Goal: Complete application form

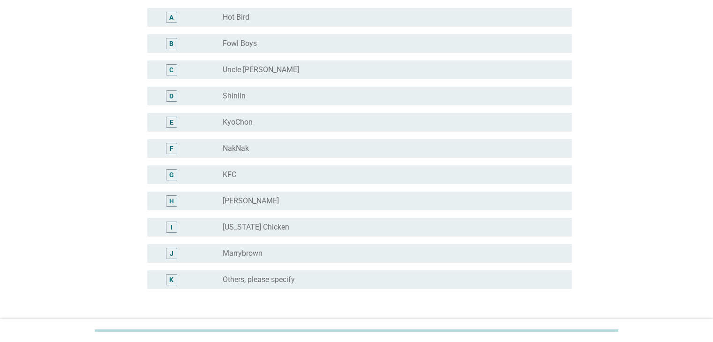
scroll to position [94, 0]
click at [267, 220] on div "radio_button_unchecked [US_STATE] Chicken" at bounding box center [393, 225] width 341 height 11
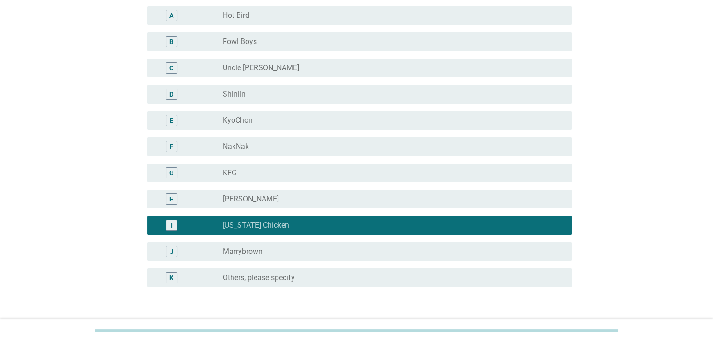
click at [267, 200] on div "radio_button_unchecked [PERSON_NAME]" at bounding box center [390, 199] width 334 height 9
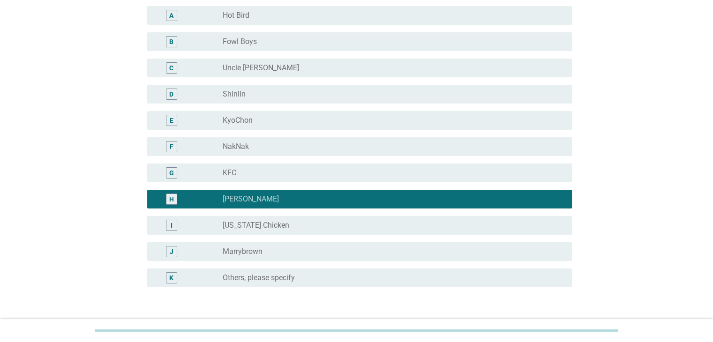
click at [280, 224] on div "radio_button_unchecked [US_STATE] Chicken" at bounding box center [390, 225] width 334 height 9
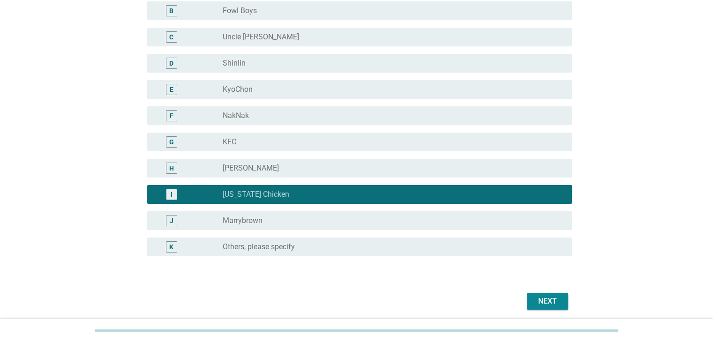
scroll to position [171, 0]
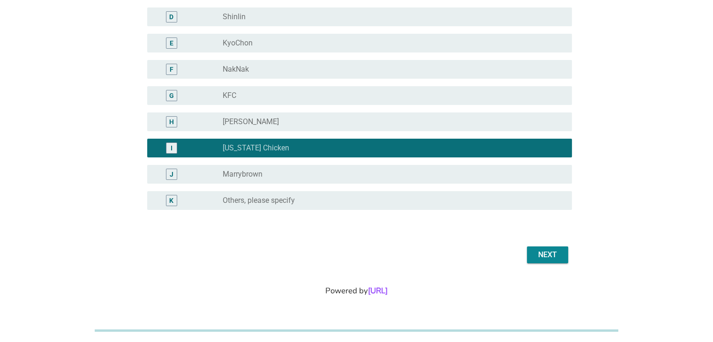
click at [552, 256] on div "Next" at bounding box center [548, 254] width 26 height 11
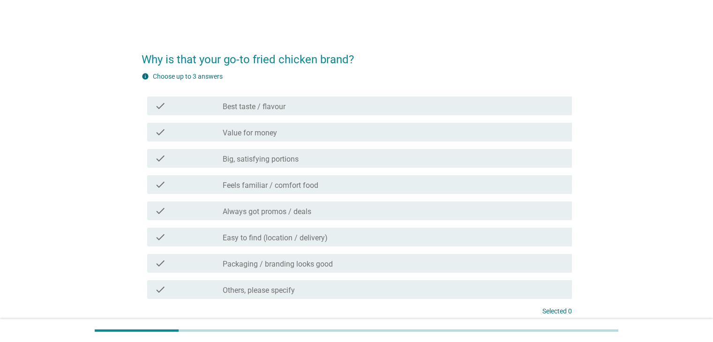
click at [278, 158] on label "Big, satisfying portions" at bounding box center [261, 159] width 76 height 9
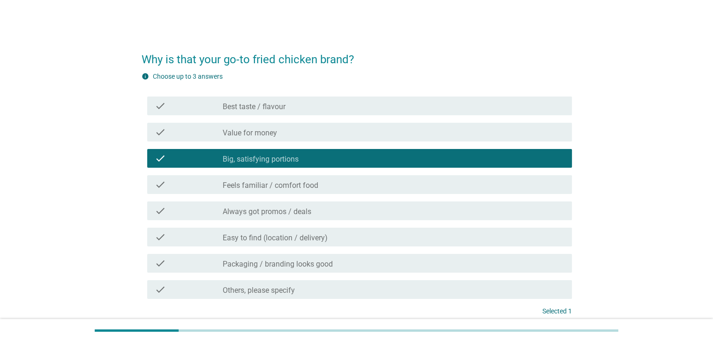
click at [278, 108] on label "Best taste / flavour" at bounding box center [254, 106] width 63 height 9
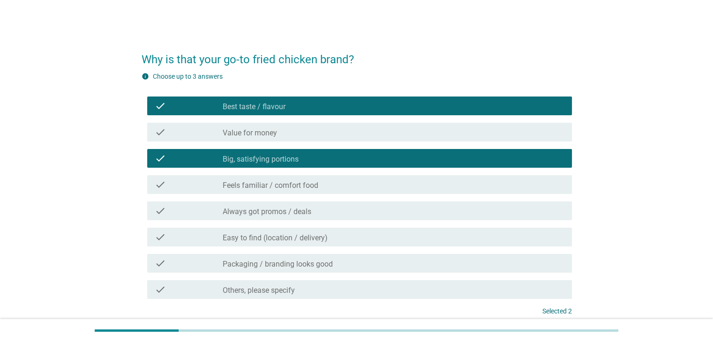
click at [278, 129] on div "check_box_outline_blank Value for money" at bounding box center [393, 132] width 341 height 11
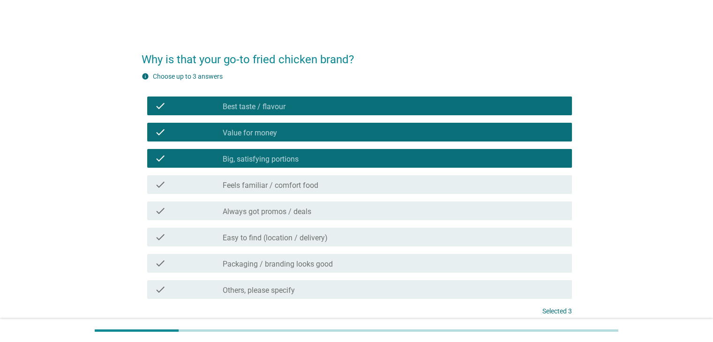
scroll to position [92, 0]
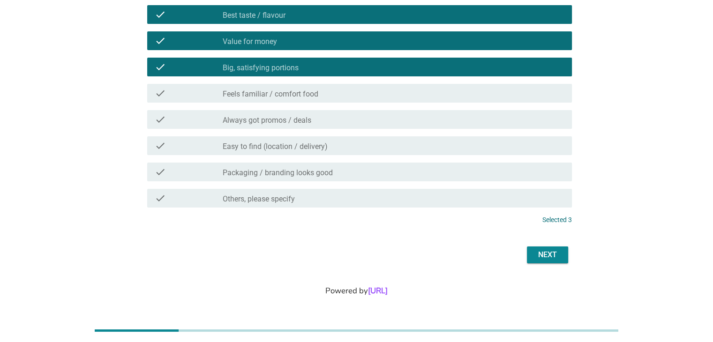
click at [556, 256] on div "Next" at bounding box center [548, 254] width 26 height 11
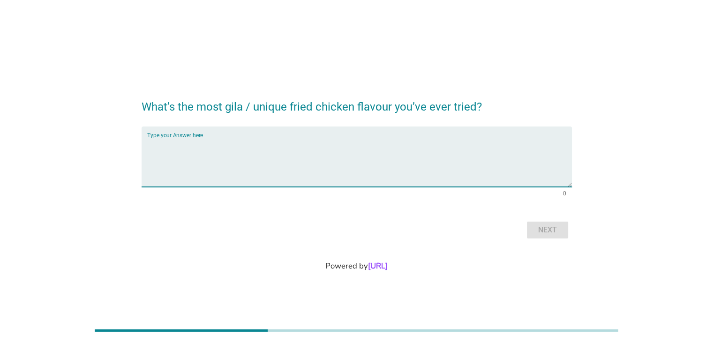
click at [414, 154] on textarea "Type your Answer here" at bounding box center [359, 162] width 425 height 49
type textarea "Salted Egg Chicken"
click at [544, 229] on div "Next" at bounding box center [548, 230] width 26 height 11
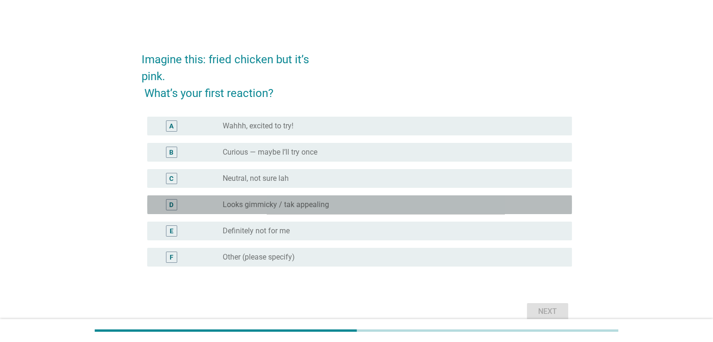
click at [317, 204] on label "Looks gimmicky / tak appealing" at bounding box center [276, 204] width 106 height 9
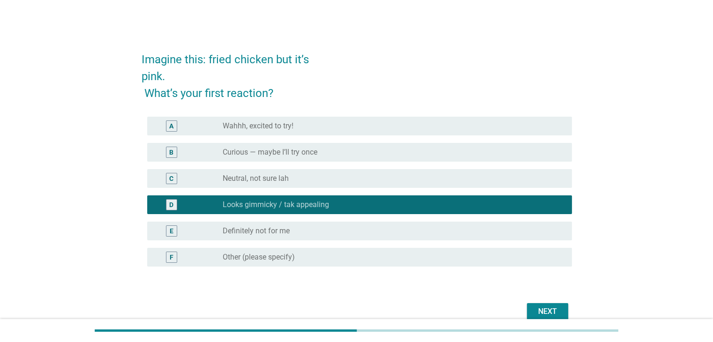
click at [544, 314] on div "Next" at bounding box center [548, 311] width 26 height 11
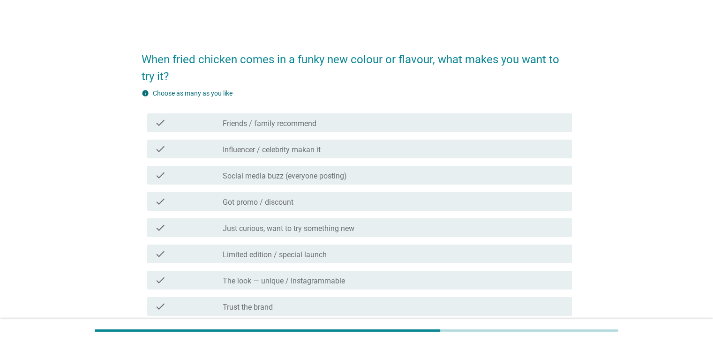
scroll to position [47, 0]
